Goal: Book appointment/travel/reservation

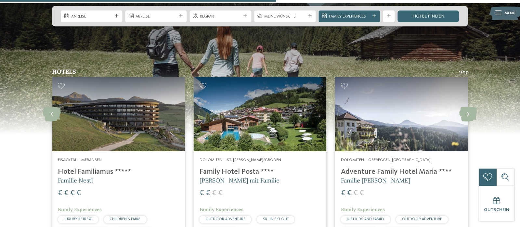
scroll to position [821, 0]
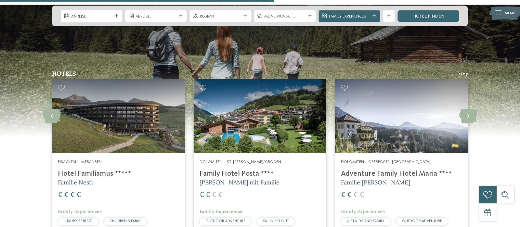
click at [118, 119] on img at bounding box center [118, 116] width 133 height 75
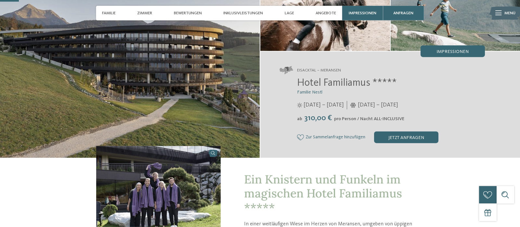
scroll to position [80, 0]
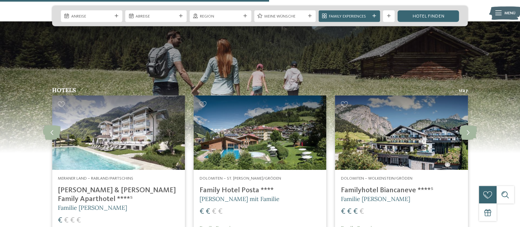
scroll to position [824, 0]
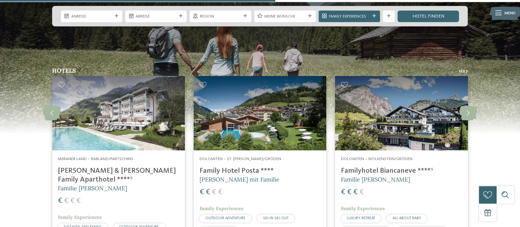
click at [259, 94] on img at bounding box center [260, 113] width 133 height 75
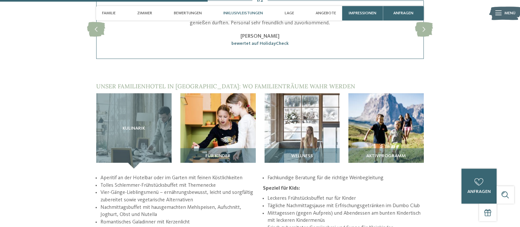
scroll to position [844, 0]
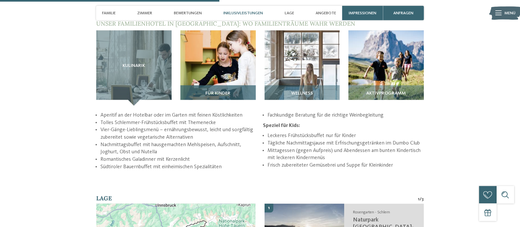
click at [230, 86] on div "Für Kinder" at bounding box center [217, 96] width 75 height 20
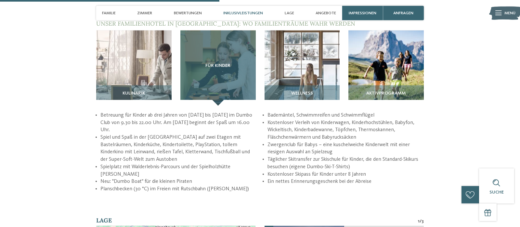
click at [230, 78] on div "Für Kinder" at bounding box center [217, 68] width 75 height 75
click at [222, 52] on div "Für Kinder" at bounding box center [217, 68] width 75 height 75
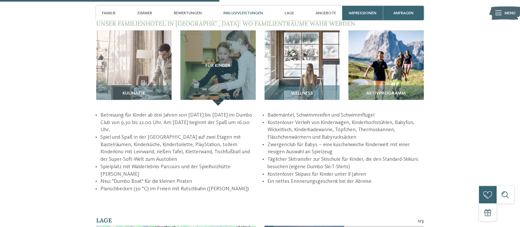
click at [236, 178] on li "Neu: "Dumbo Boat" für die kleinen Piraten" at bounding box center [178, 181] width 157 height 7
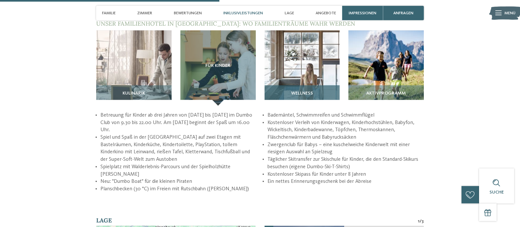
click at [310, 86] on div "Wellness" at bounding box center [302, 96] width 75 height 20
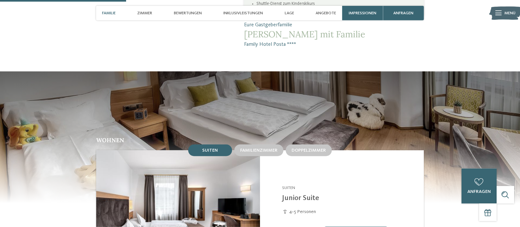
scroll to position [539, 0]
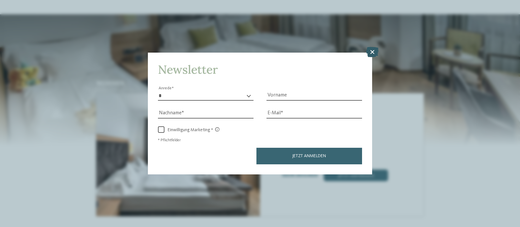
click at [373, 52] on icon at bounding box center [372, 52] width 13 height 10
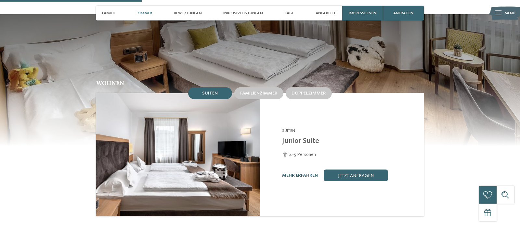
scroll to position [541, 0]
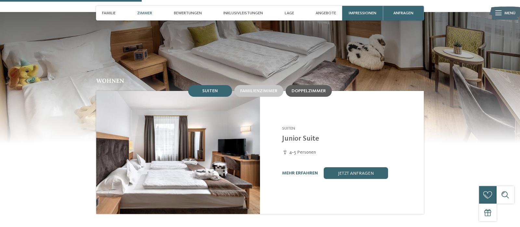
click at [311, 89] on span "Doppelzimmer" at bounding box center [309, 91] width 34 height 5
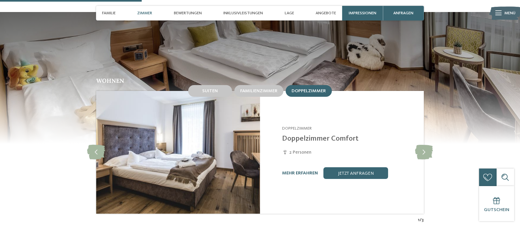
click at [303, 171] on div "mehr erfahren" at bounding box center [300, 174] width 36 height 6
click at [300, 171] on link "mehr erfahren" at bounding box center [300, 173] width 36 height 5
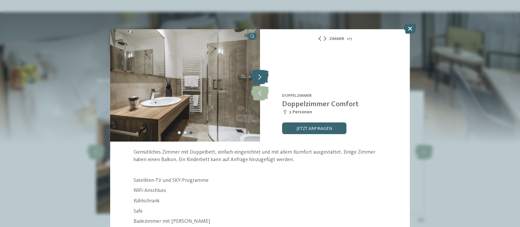
click at [264, 81] on icon at bounding box center [260, 77] width 18 height 15
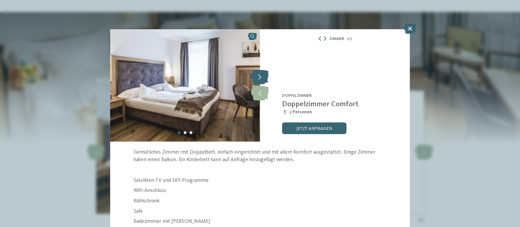
click at [264, 81] on icon at bounding box center [260, 77] width 18 height 15
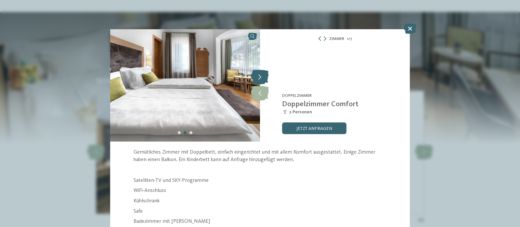
click at [264, 81] on icon at bounding box center [260, 77] width 18 height 15
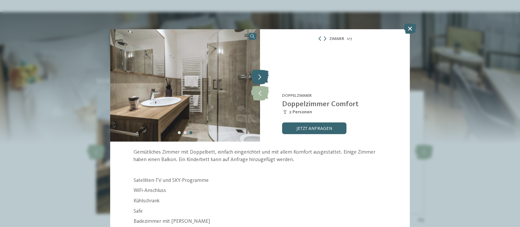
click at [264, 81] on icon at bounding box center [260, 77] width 18 height 15
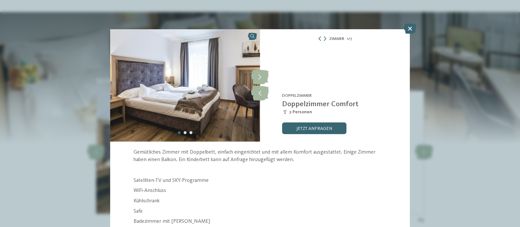
scroll to position [41, 0]
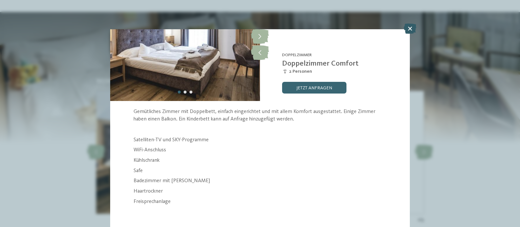
click at [409, 27] on icon at bounding box center [410, 28] width 13 height 10
